Goal: Find specific page/section: Find specific page/section

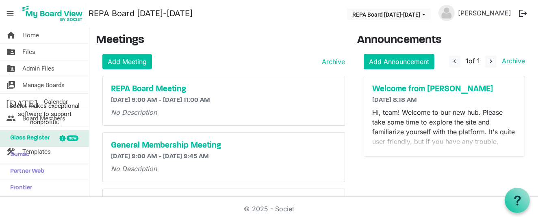
click at [12, 13] on span "menu" at bounding box center [9, 13] width 15 height 15
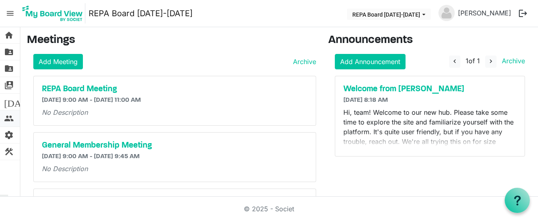
click at [13, 120] on span "people" at bounding box center [9, 119] width 10 height 16
click at [6, 119] on span "people" at bounding box center [9, 119] width 10 height 16
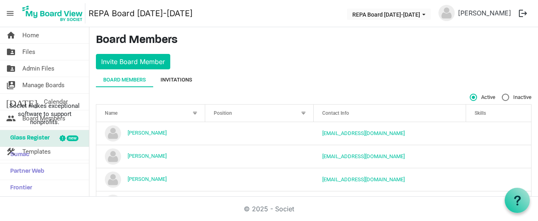
click at [176, 80] on div "Invitations" at bounding box center [176, 80] width 32 height 8
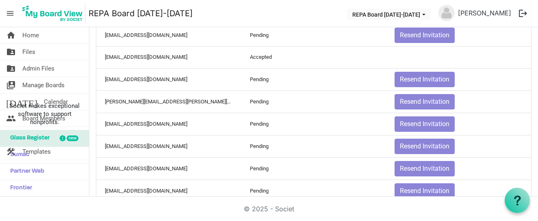
scroll to position [466, 0]
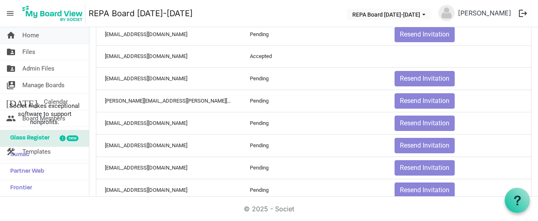
click at [31, 34] on span "Home" at bounding box center [30, 35] width 17 height 16
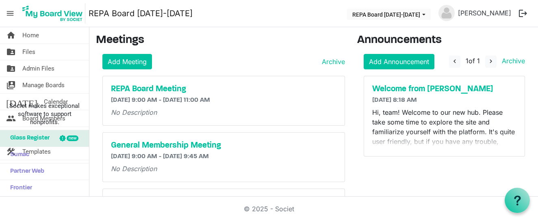
click at [11, 11] on span "menu" at bounding box center [9, 13] width 15 height 15
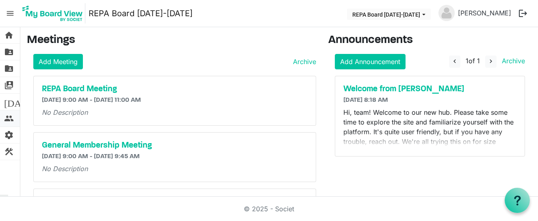
click at [8, 121] on span "people" at bounding box center [9, 119] width 10 height 16
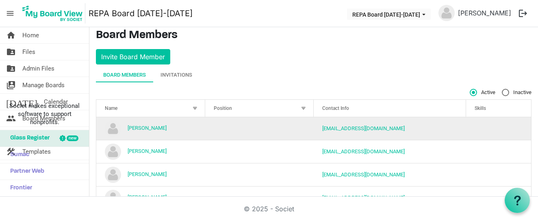
scroll to position [5, 0]
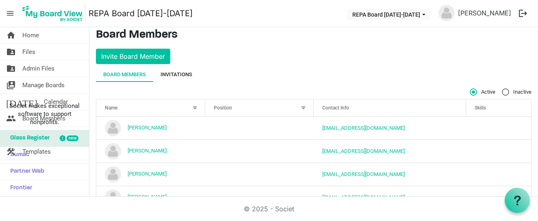
click at [179, 76] on div "Invitations" at bounding box center [176, 75] width 32 height 8
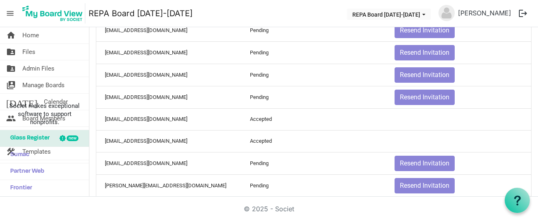
scroll to position [239, 0]
